Goal: Task Accomplishment & Management: Complete application form

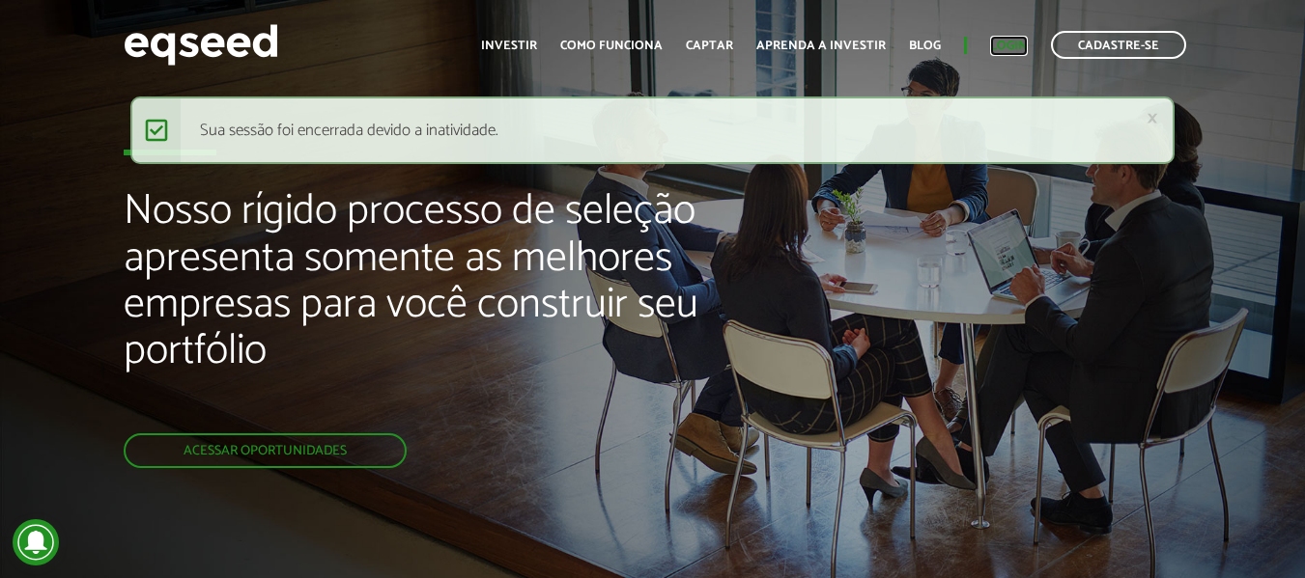
click at [1003, 45] on link "Login" at bounding box center [1009, 46] width 38 height 13
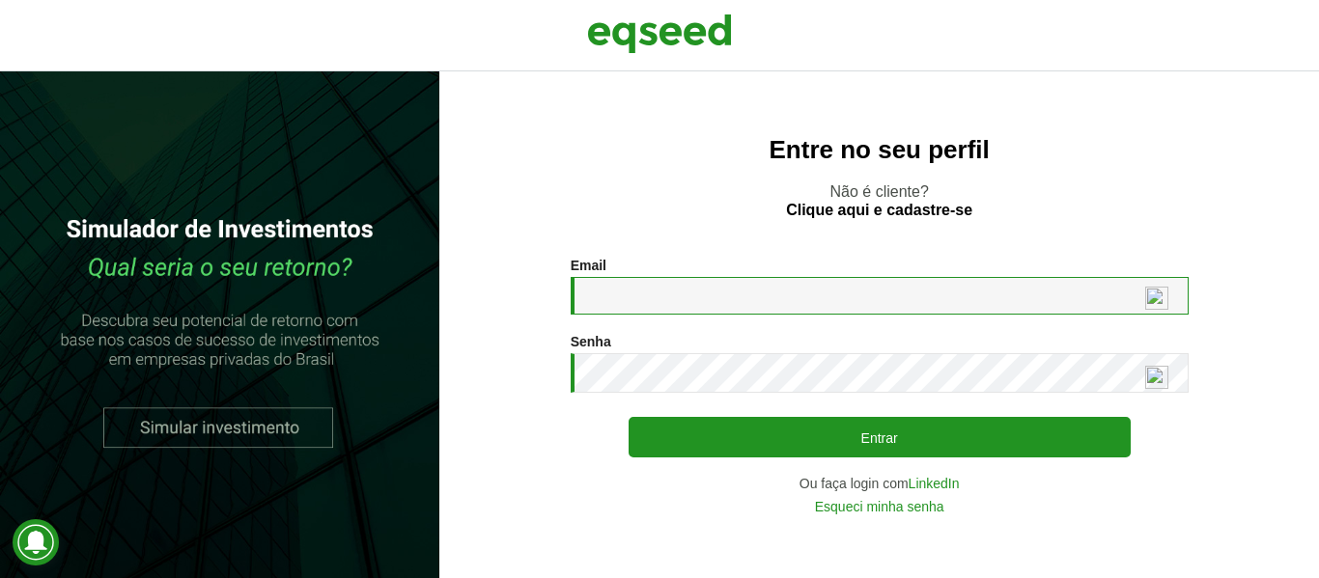
click at [730, 304] on input "Email *" at bounding box center [880, 296] width 618 height 38
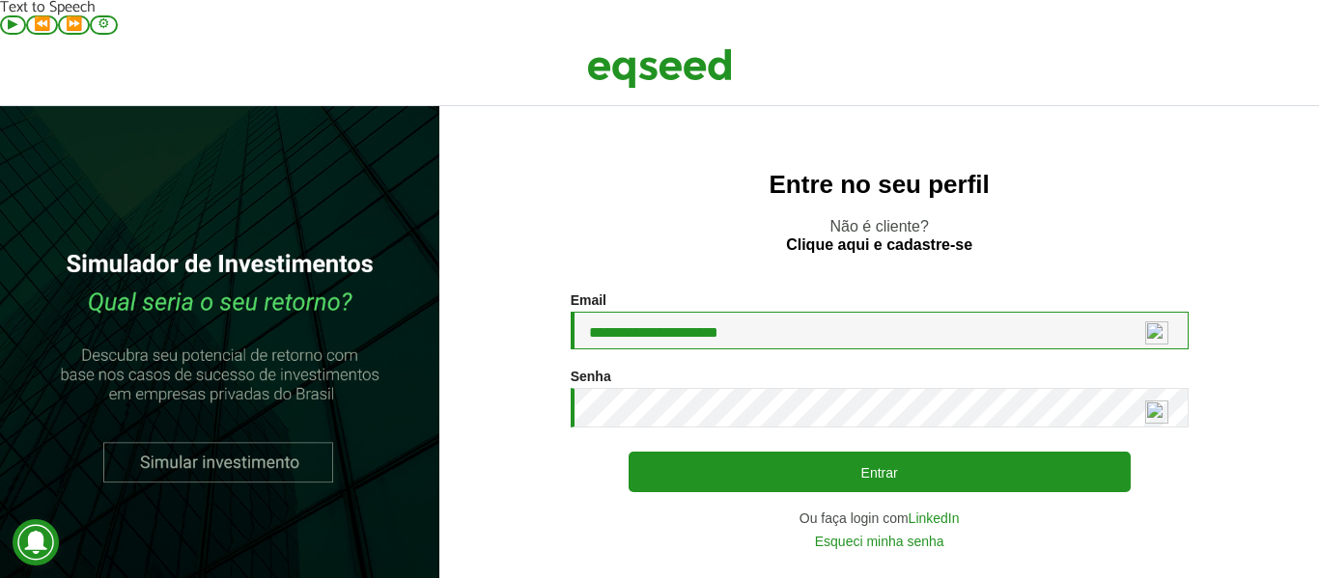
type input "**********"
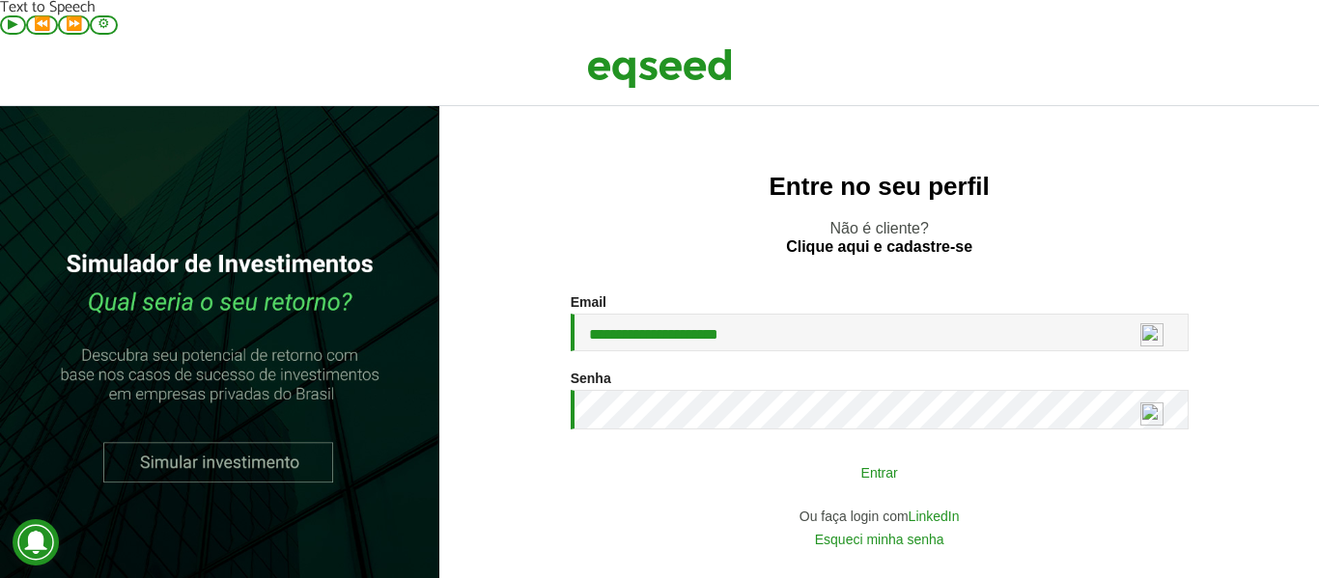
click at [864, 454] on button "Entrar" at bounding box center [880, 472] width 502 height 37
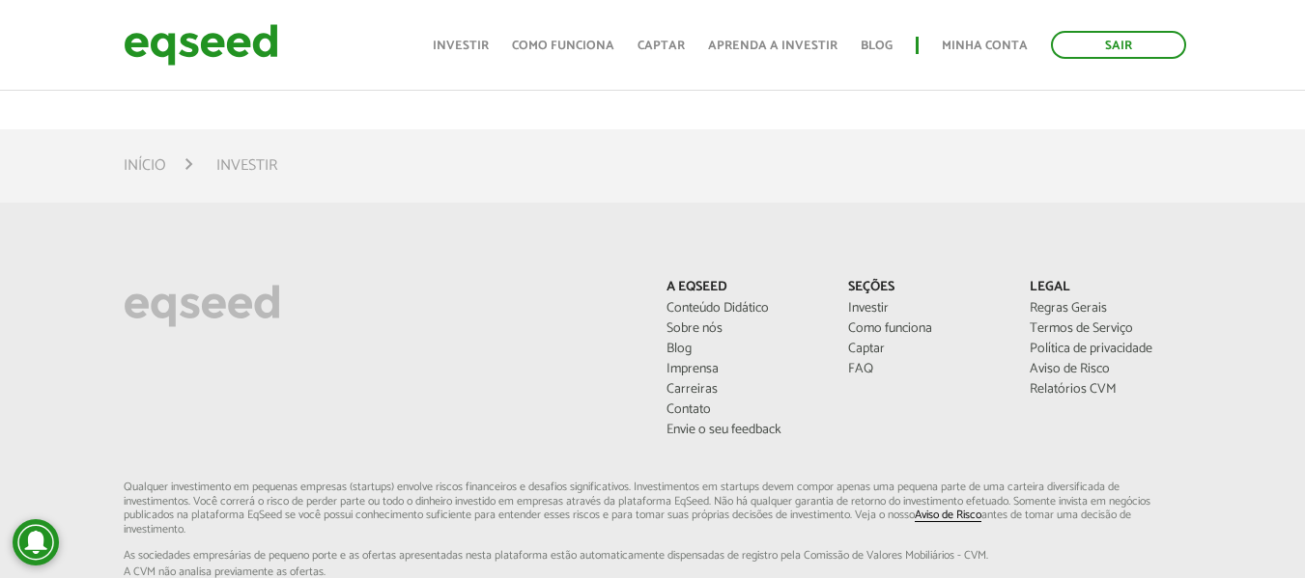
scroll to position [1390, 0]
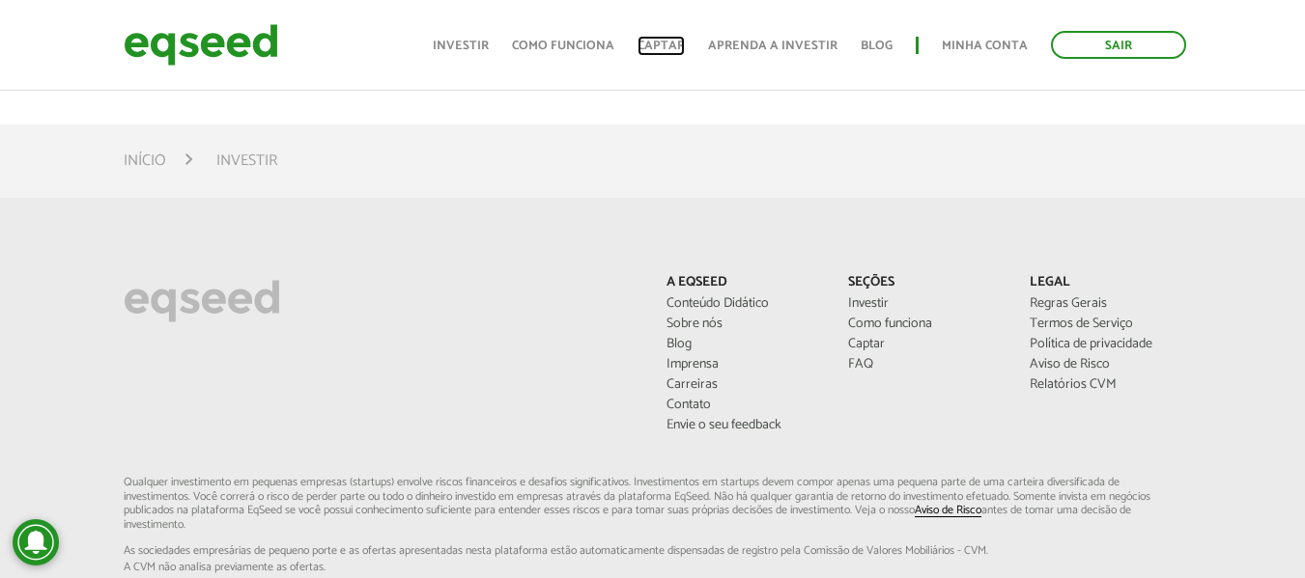
click at [657, 45] on link "Captar" at bounding box center [660, 46] width 47 height 13
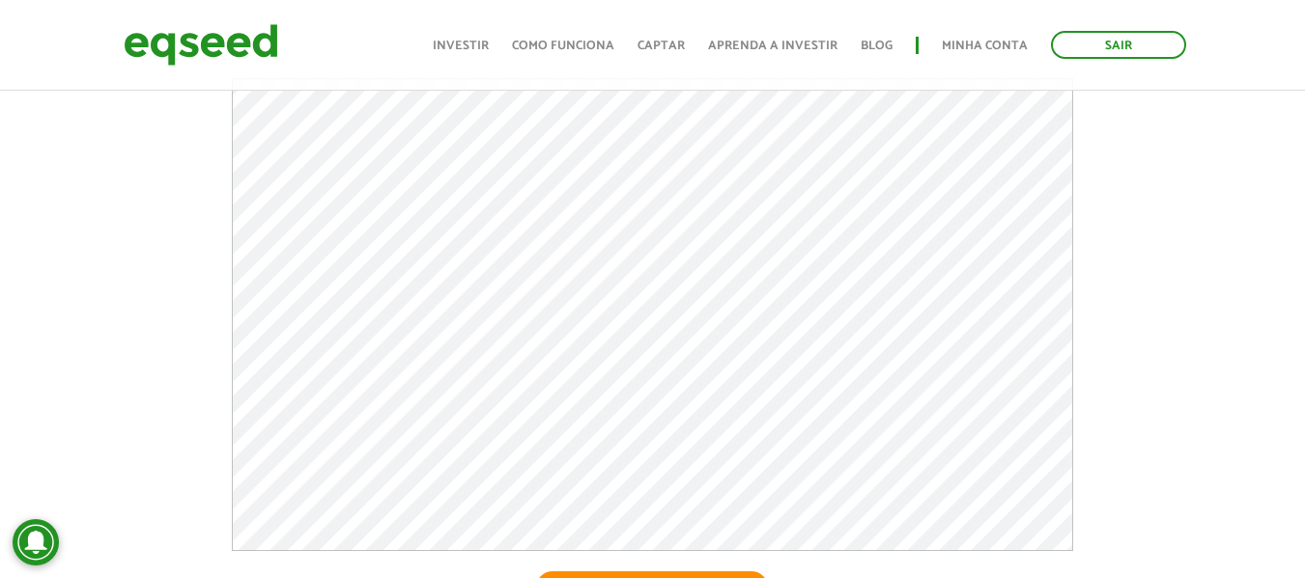
scroll to position [290, 0]
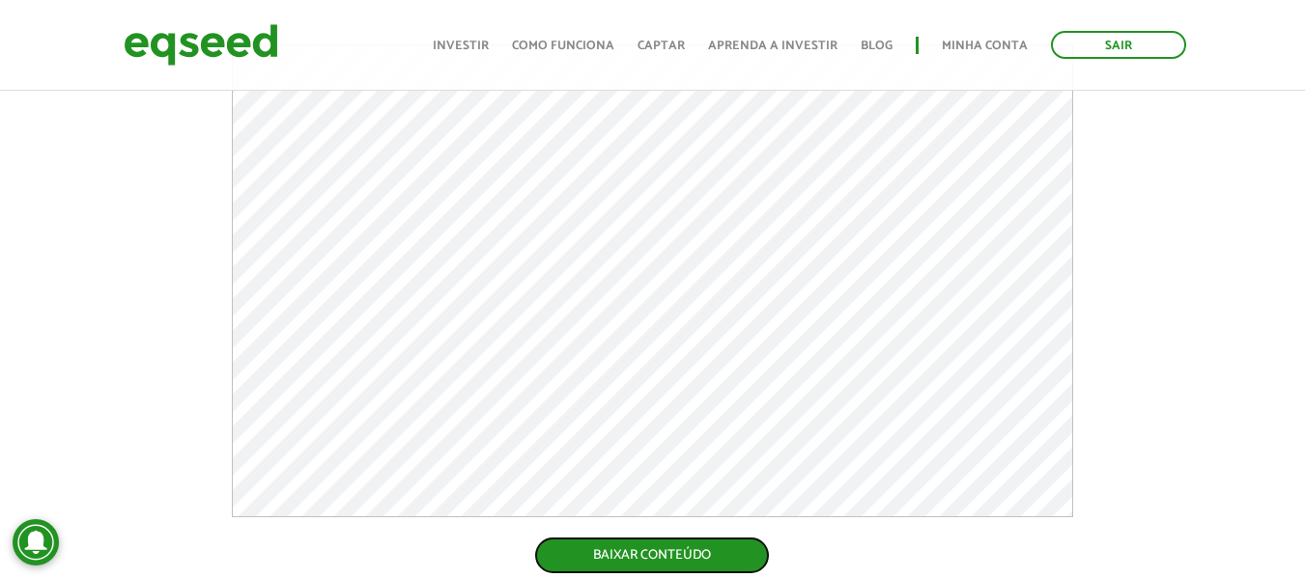
click at [667, 536] on link "BAIXAR CONTEÚDO" at bounding box center [652, 556] width 238 height 40
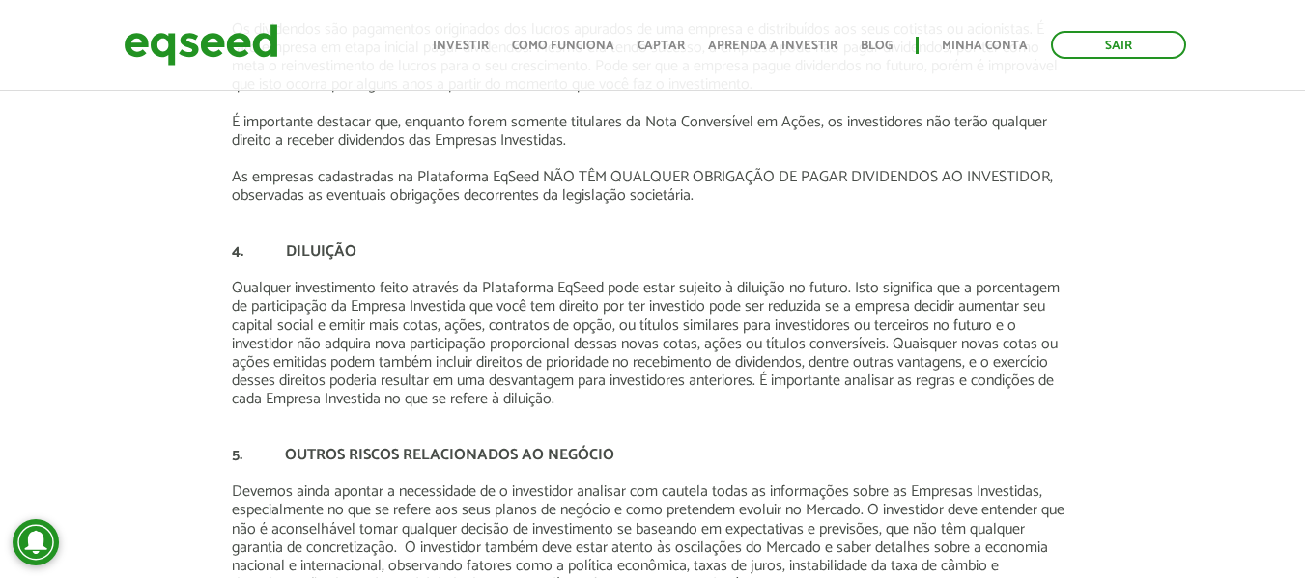
scroll to position [1159, 0]
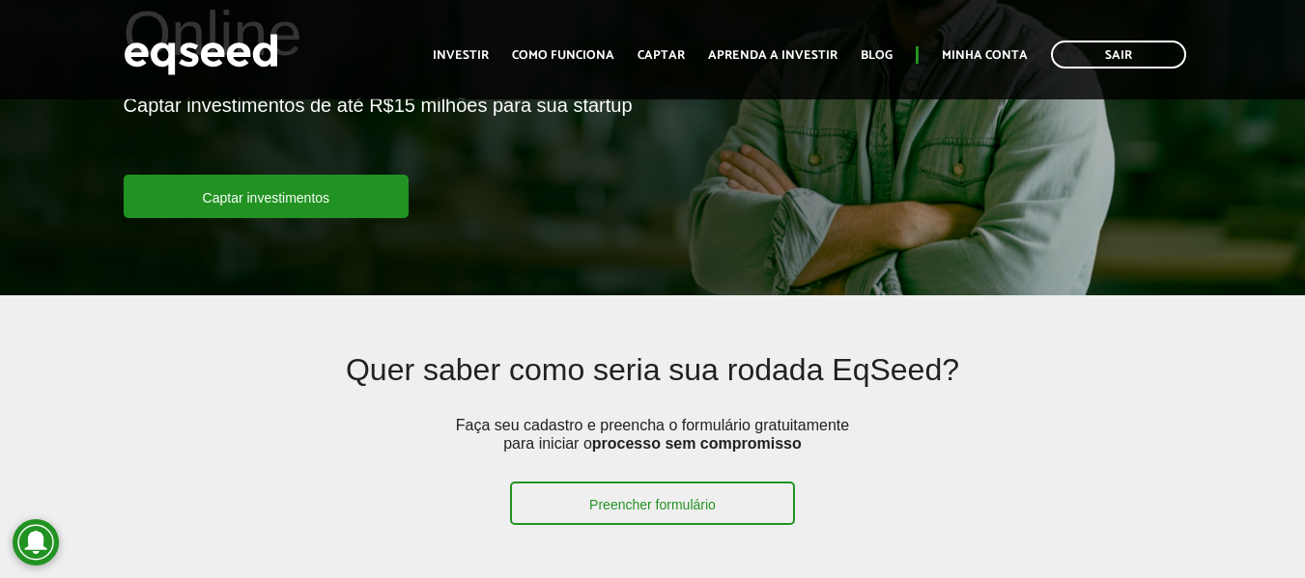
scroll to position [386, 0]
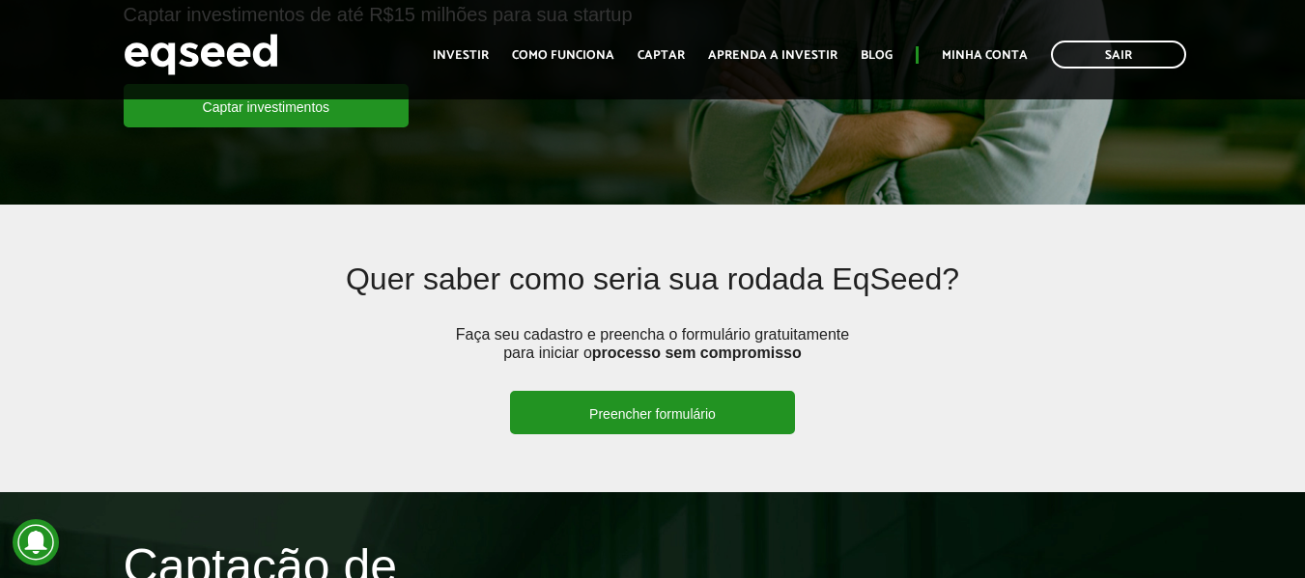
click at [638, 391] on link "Preencher formulário" at bounding box center [652, 412] width 285 height 43
